Goal: Information Seeking & Learning: Understand process/instructions

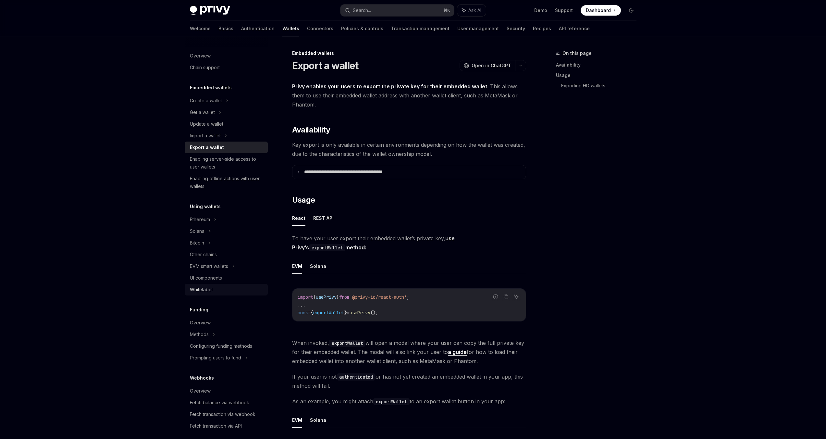
scroll to position [369, 0]
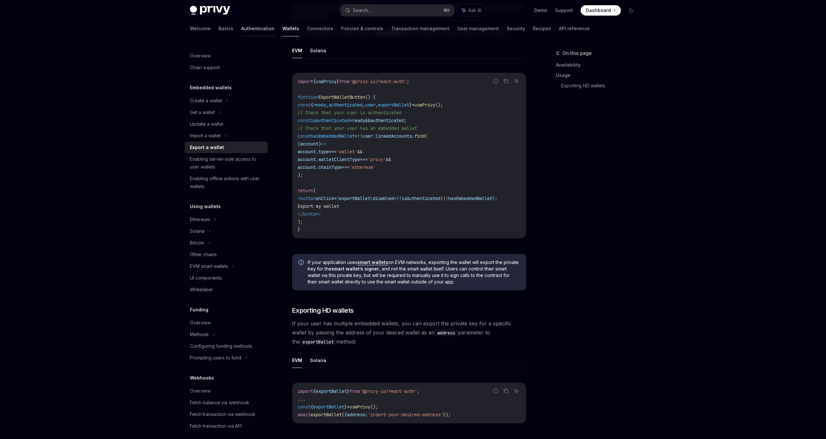
click at [241, 29] on link "Authentication" at bounding box center [257, 29] width 33 height 16
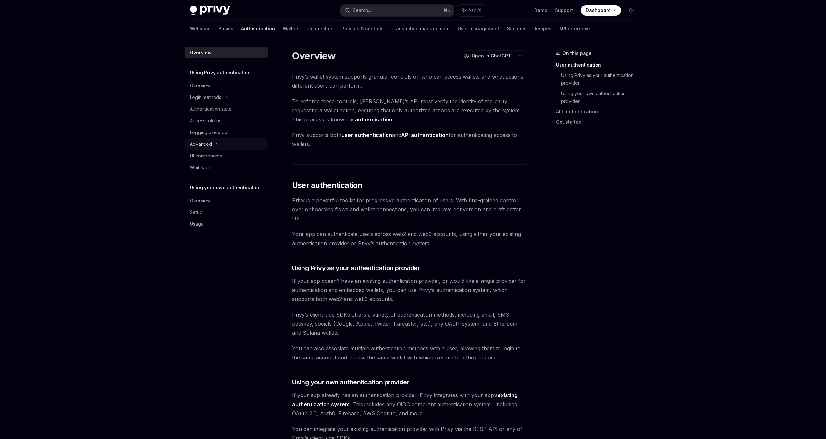
click at [208, 146] on div "Advanced" at bounding box center [201, 144] width 22 height 8
click at [559, 30] on link "API reference" at bounding box center [574, 29] width 31 height 16
type textarea "*"
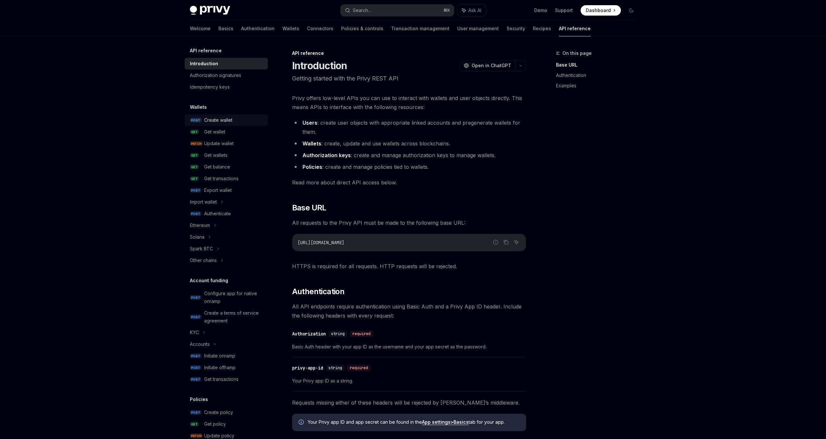
click at [250, 123] on div "Create wallet" at bounding box center [234, 120] width 60 height 8
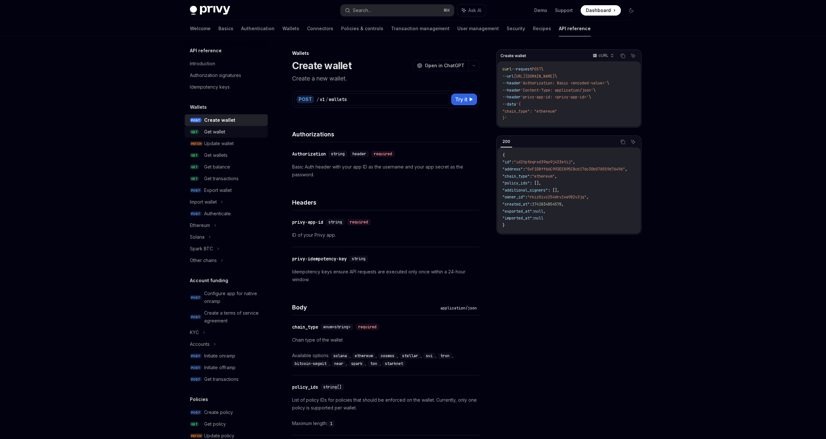
click at [216, 133] on div "Get wallet" at bounding box center [214, 132] width 21 height 8
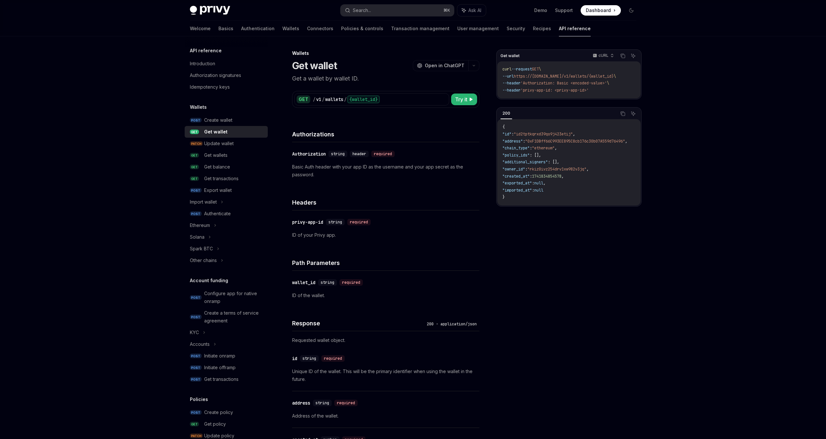
type textarea "*"
